Goal: Task Accomplishment & Management: Manage account settings

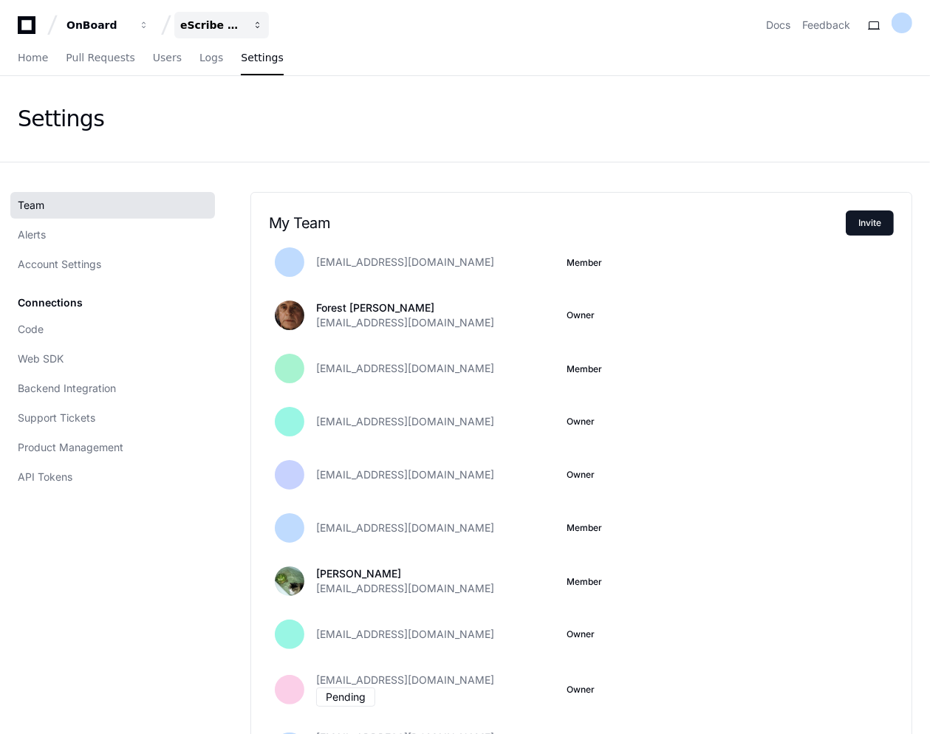
click at [229, 29] on div "eScribe BM" at bounding box center [212, 25] width 64 height 15
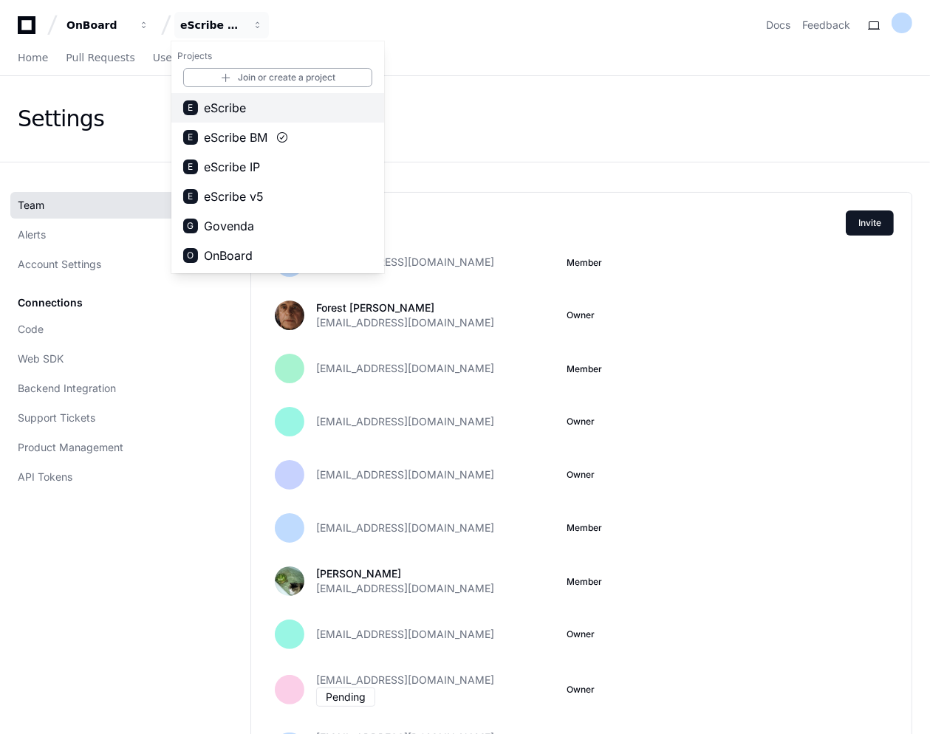
click at [210, 106] on span "eScribe" at bounding box center [225, 108] width 42 height 18
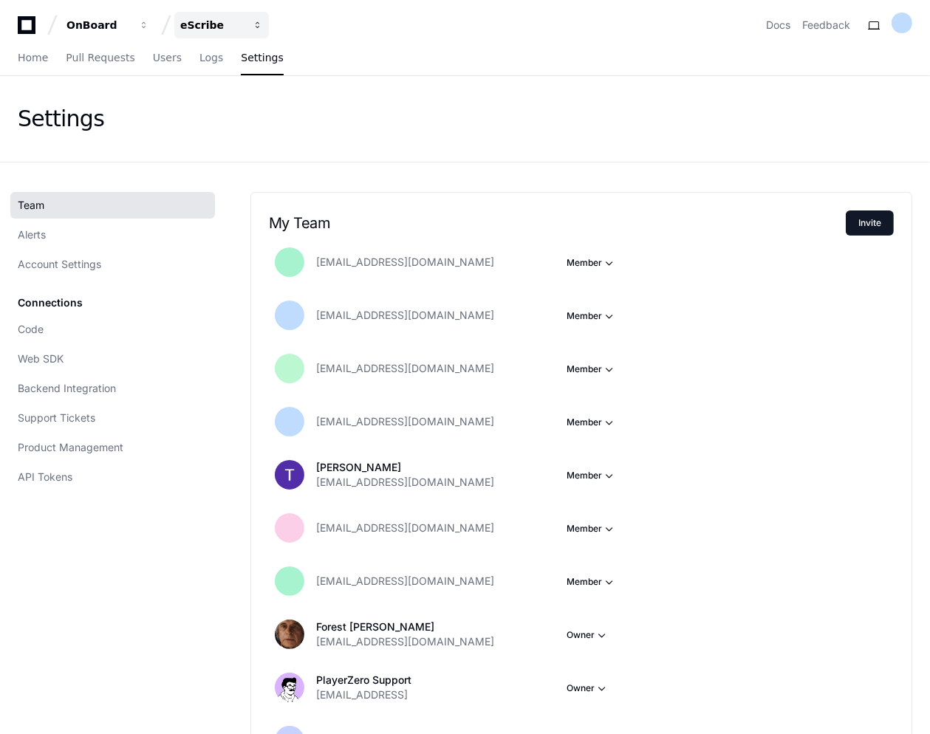
click at [190, 27] on div "eScribe" at bounding box center [212, 25] width 64 height 15
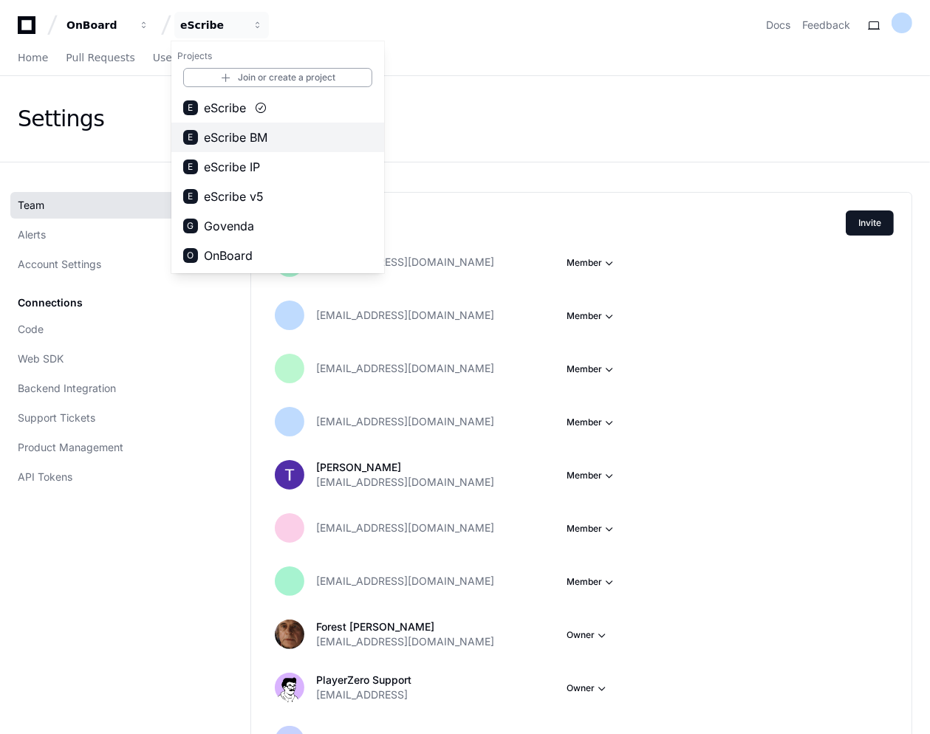
click at [248, 137] on span "eScribe BM" at bounding box center [236, 137] width 64 height 18
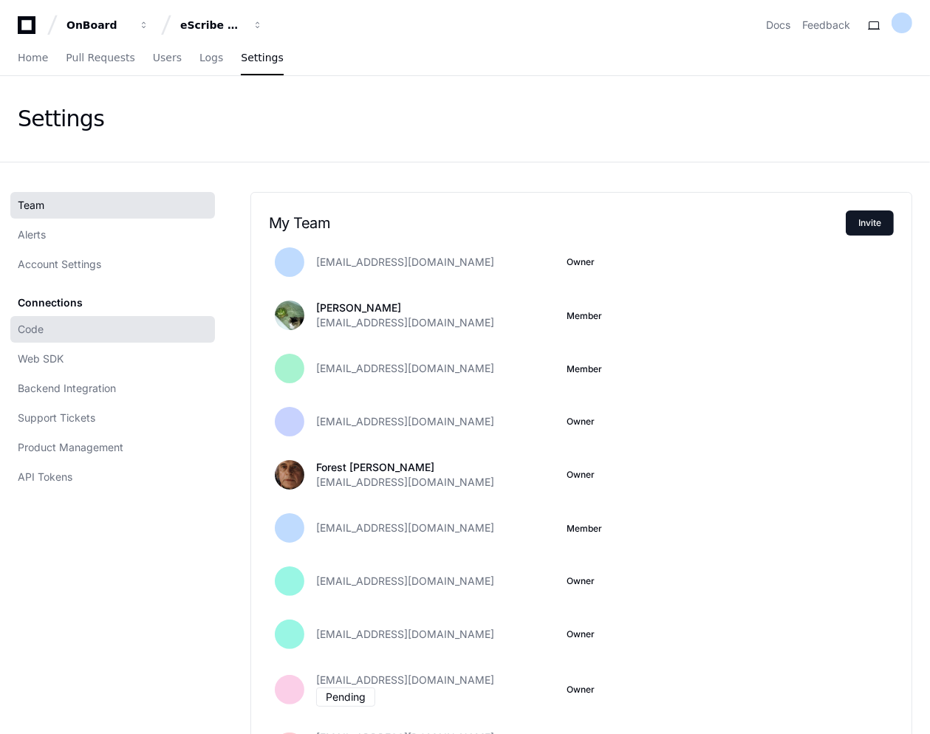
click at [52, 319] on link "Code" at bounding box center [112, 329] width 205 height 27
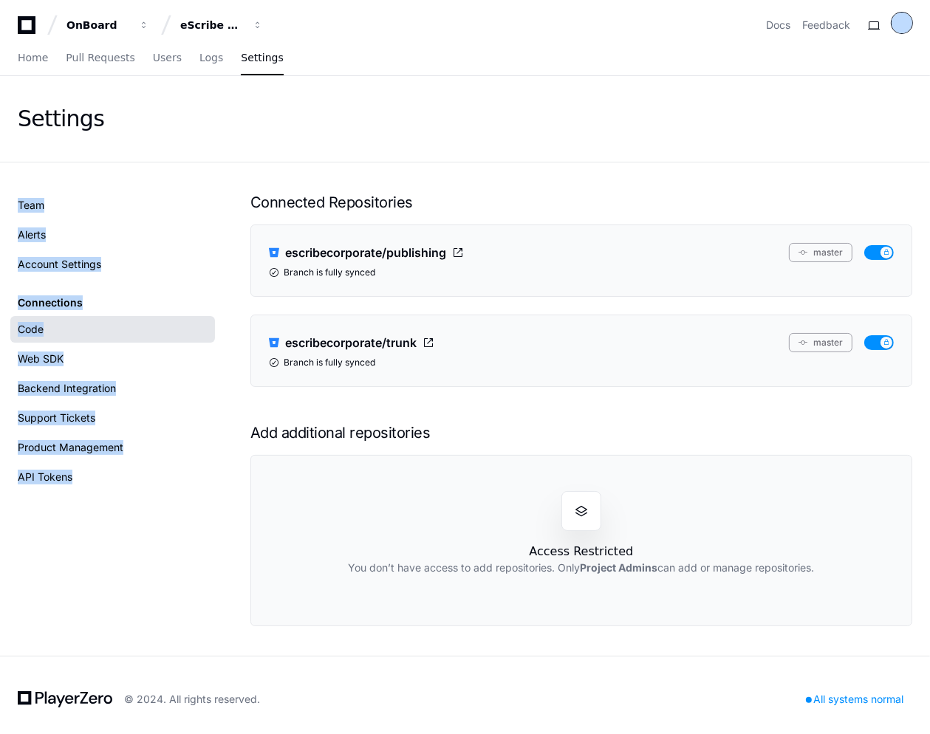
drag, startPoint x: 484, startPoint y: 128, endPoint x: 902, endPoint y: 21, distance: 430.9
click at [902, 21] on div at bounding box center [901, 23] width 21 height 21
click at [797, 175] on button "Log Out" at bounding box center [843, 187] width 92 height 24
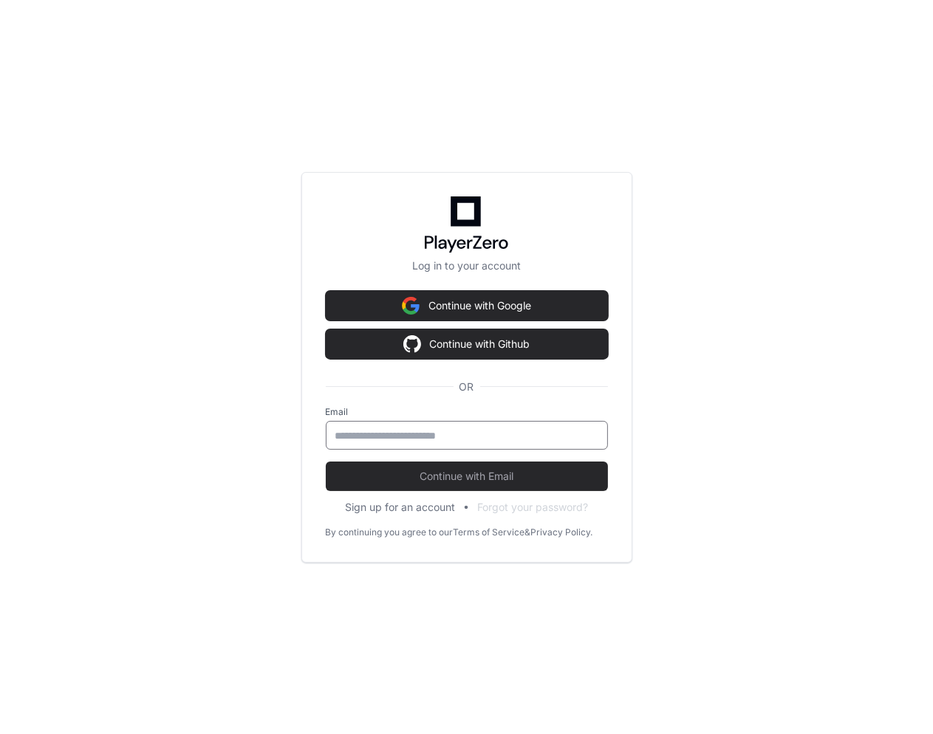
drag, startPoint x: 366, startPoint y: 439, endPoint x: 363, endPoint y: 430, distance: 9.6
click at [366, 436] on input "email" at bounding box center [466, 435] width 263 height 15
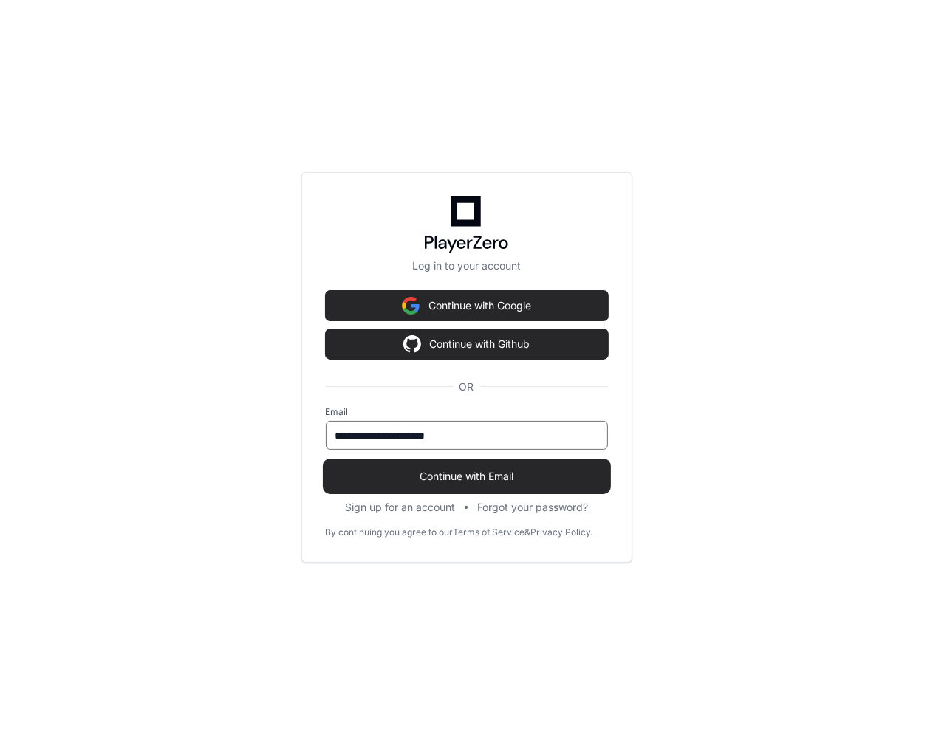
type input "**********"
click at [425, 476] on span "Continue with Email" at bounding box center [467, 476] width 282 height 15
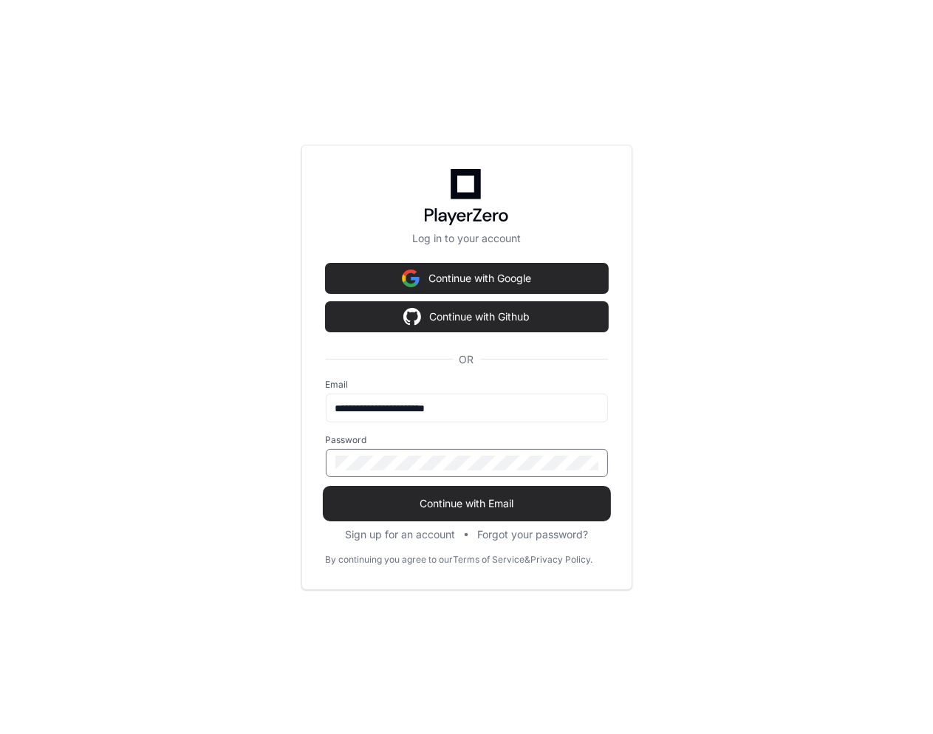
click at [420, 500] on span "Continue with Email" at bounding box center [467, 503] width 282 height 15
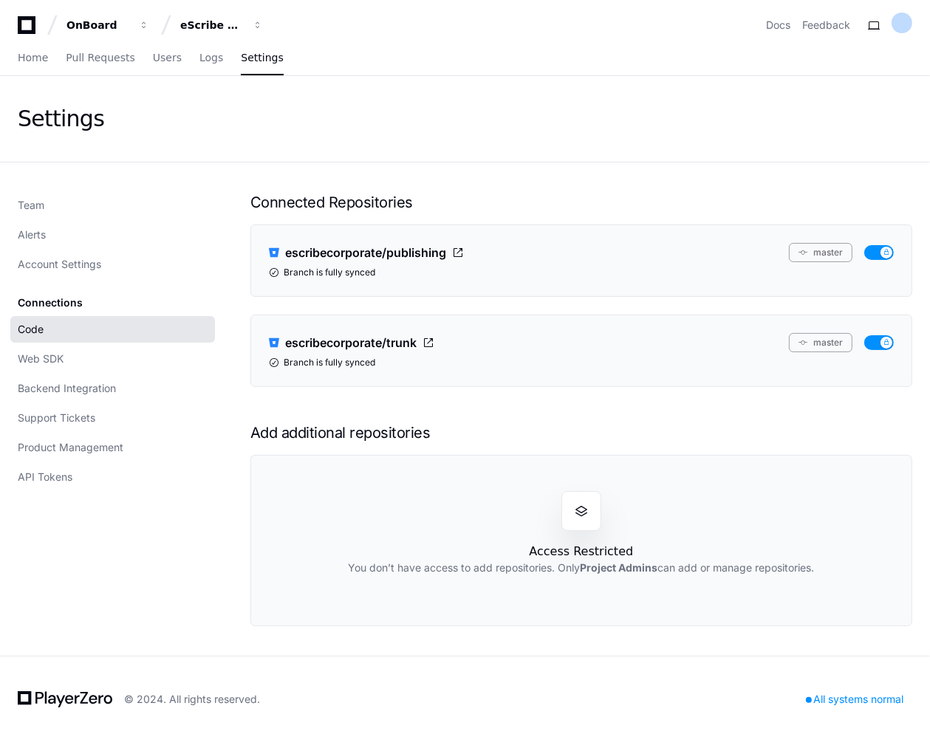
click at [579, 508] on span at bounding box center [581, 511] width 15 height 15
click at [210, 23] on div "eScribe BM" at bounding box center [212, 25] width 64 height 15
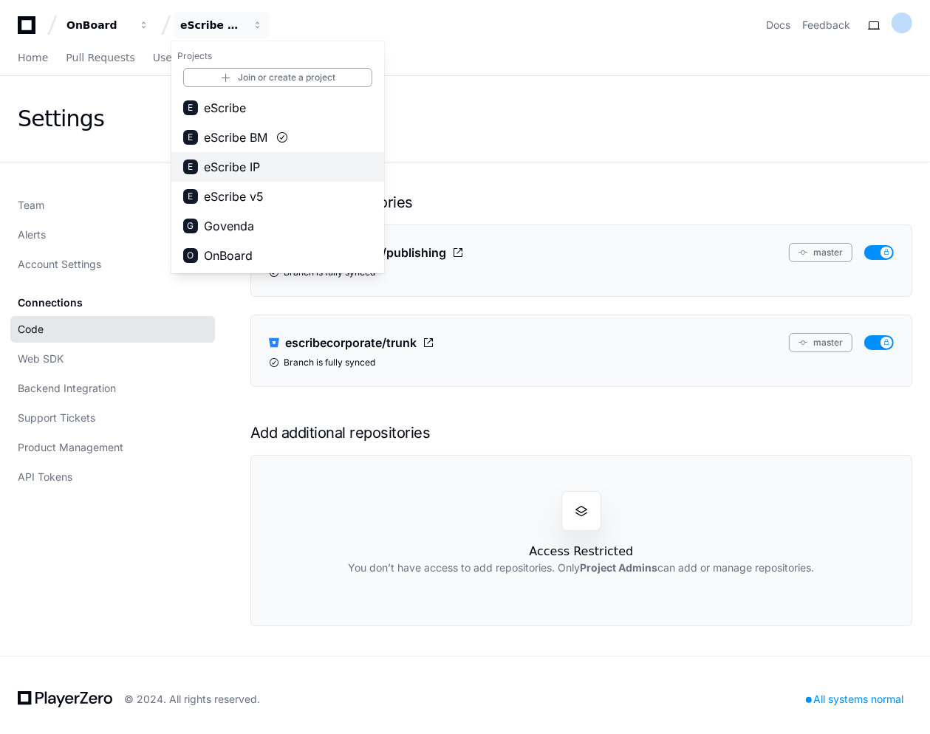
click at [222, 165] on span "eScribe IP" at bounding box center [232, 167] width 56 height 18
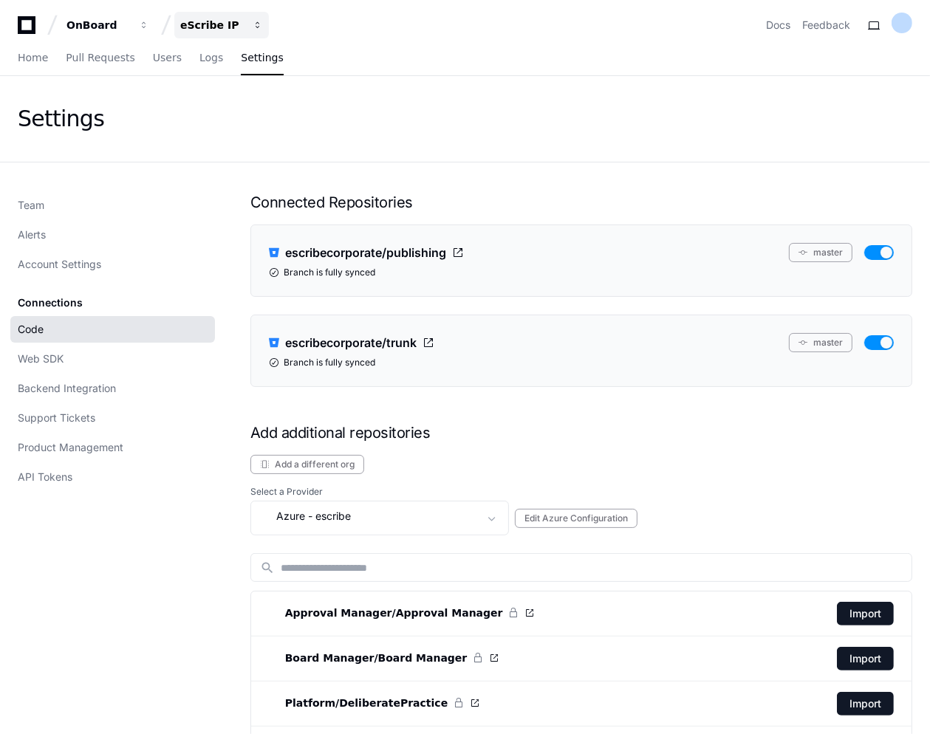
click at [216, 19] on div "eScribe IP" at bounding box center [212, 25] width 64 height 15
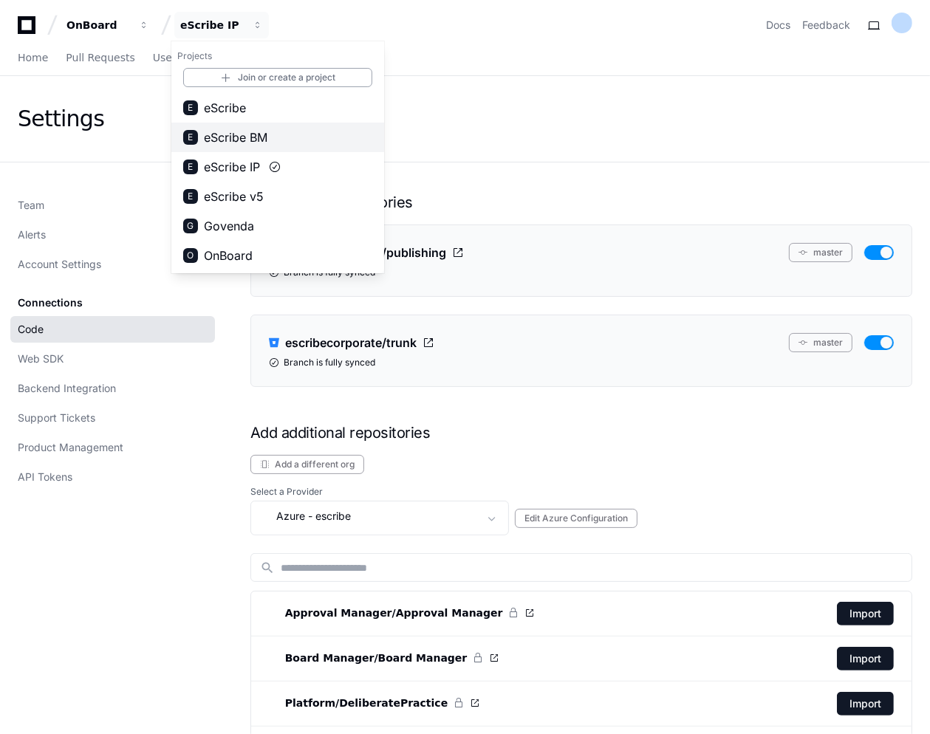
click at [236, 136] on span "eScribe BM" at bounding box center [236, 137] width 64 height 18
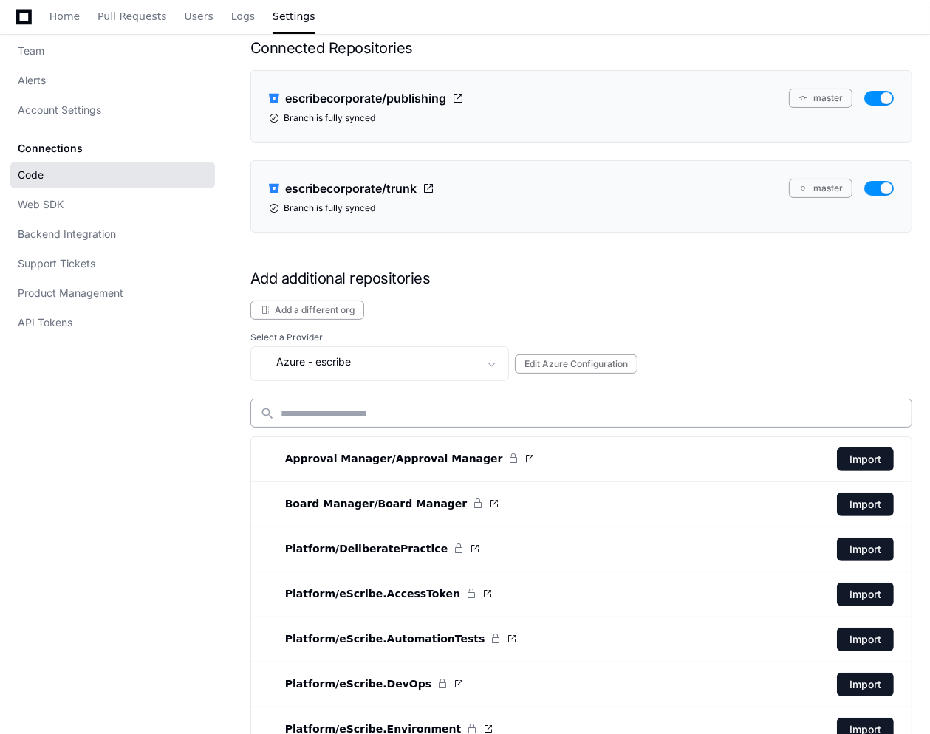
scroll to position [177, 0]
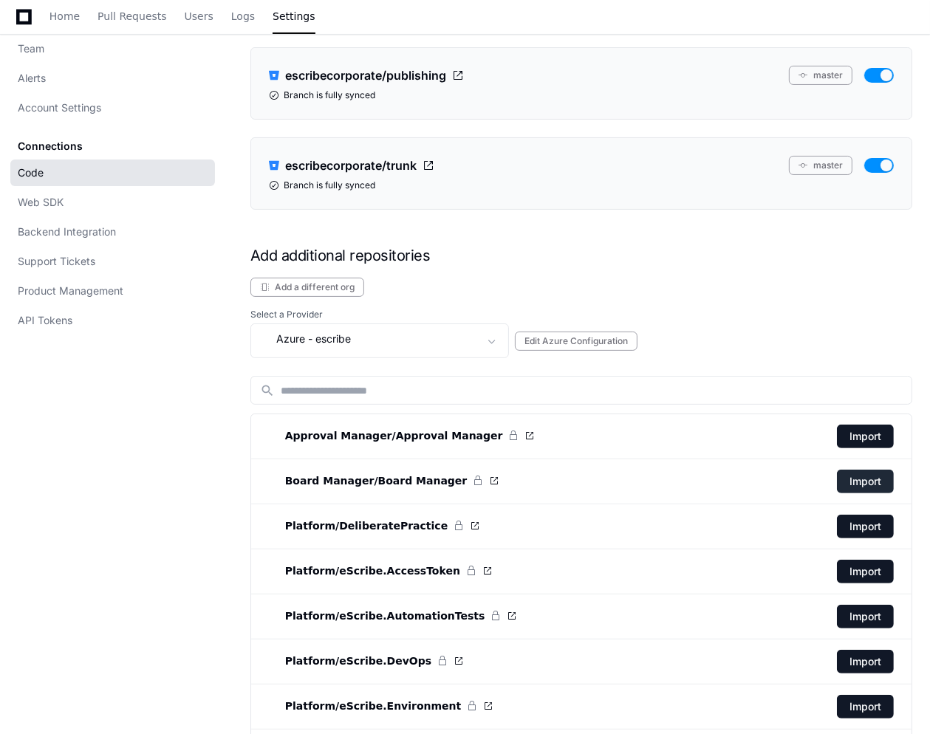
click at [877, 479] on button "Import" at bounding box center [865, 482] width 57 height 24
